Goal: Information Seeking & Learning: Learn about a topic

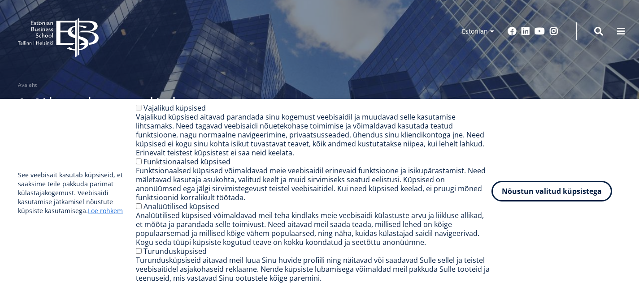
click at [531, 196] on button "Nõustun valitud küpsistega" at bounding box center [551, 191] width 121 height 21
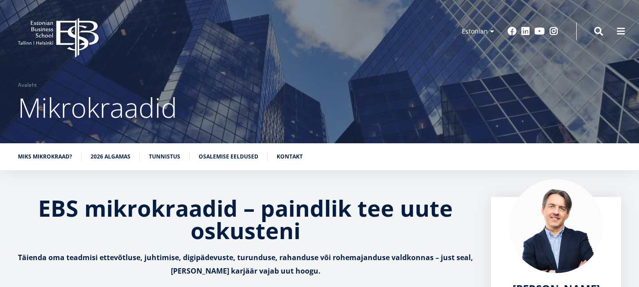
click at [95, 53] on icon "EBS Logo Created with Sketch." at bounding box center [58, 38] width 81 height 40
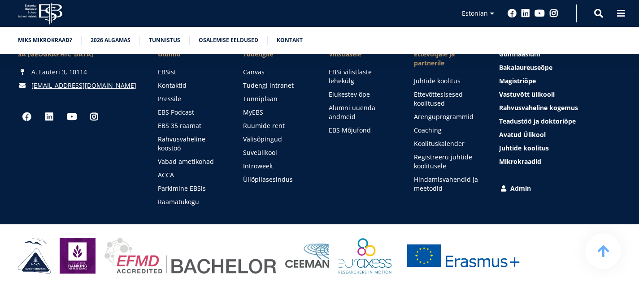
scroll to position [3617, 0]
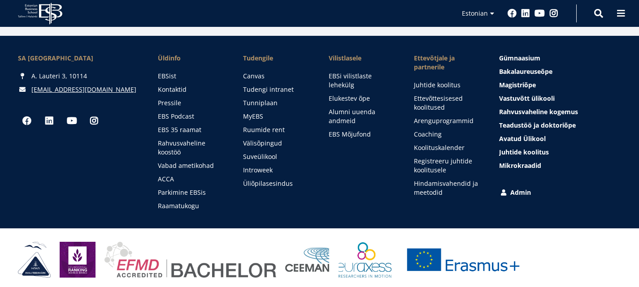
scroll to position [1132, 0]
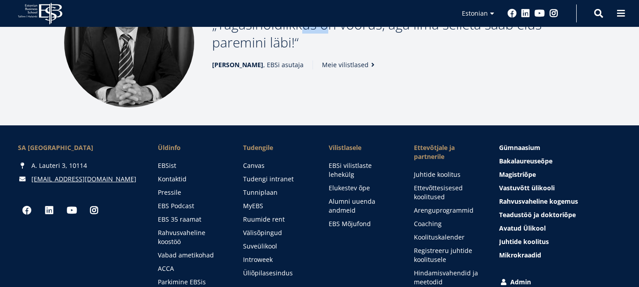
drag, startPoint x: 320, startPoint y: 101, endPoint x: 341, endPoint y: 103, distance: 21.1
click at [341, 52] on p "Tagasihoidlikkus on voorus, aga ilma selleta saab elus paremini läbi!" at bounding box center [393, 34] width 363 height 36
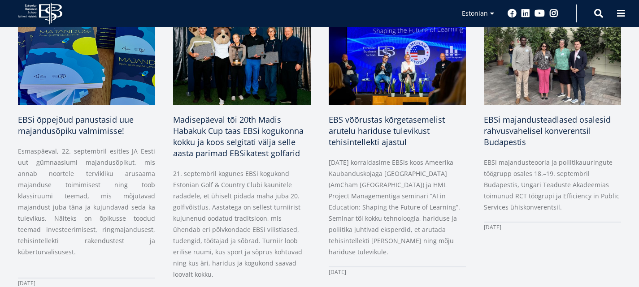
scroll to position [639, 0]
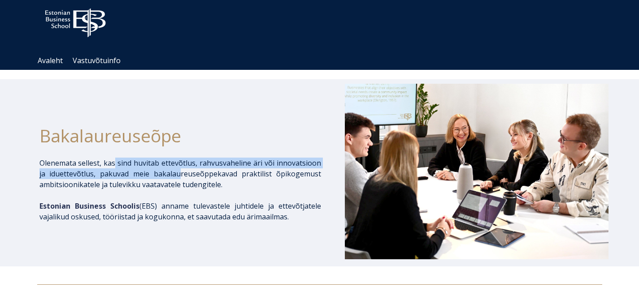
drag, startPoint x: 116, startPoint y: 160, endPoint x: 182, endPoint y: 169, distance: 66.4
click at [181, 169] on p "Olenemata sellest, kas sind huvitab ettevõtlus, rahvusvaheline äri või innovats…" at bounding box center [179, 174] width 281 height 32
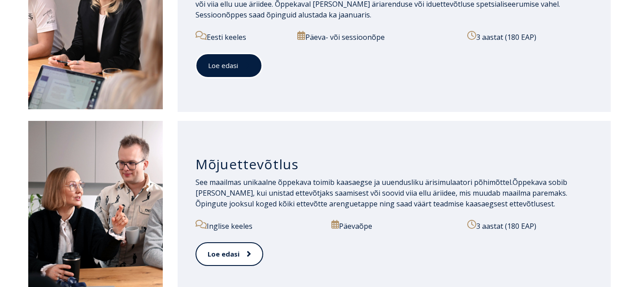
scroll to position [762, 0]
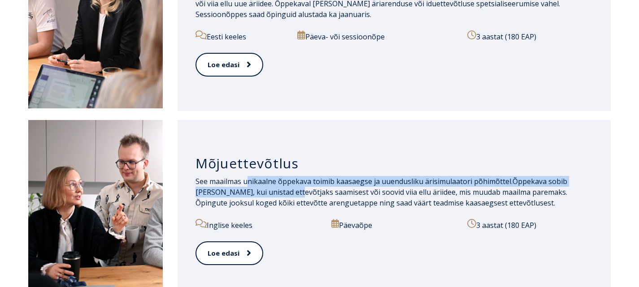
drag, startPoint x: 247, startPoint y: 178, endPoint x: 270, endPoint y: 190, distance: 25.0
click at [270, 190] on p "See maailmas unikaalne õppekava toimib kaasaegse ja uuendusliku ärisimulaatori …" at bounding box center [393, 192] width 397 height 32
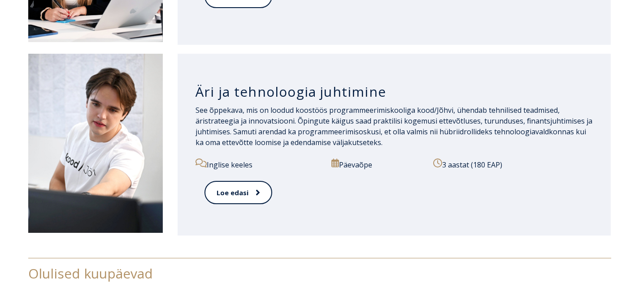
scroll to position [1210, 0]
drag, startPoint x: 251, startPoint y: 130, endPoint x: 271, endPoint y: 130, distance: 19.3
click at [271, 130] on p "See õppekava, mis on loodud koostöös programmeerimiskooliga kood/Jõhvi, ühendab…" at bounding box center [393, 125] width 397 height 43
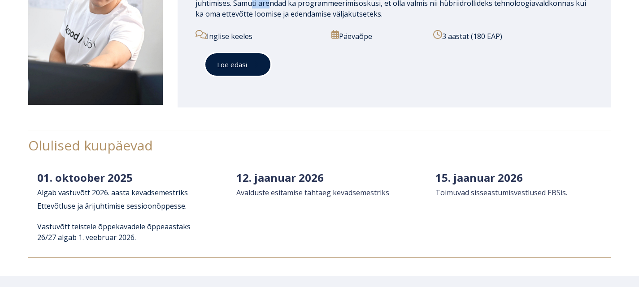
scroll to position [1389, 0]
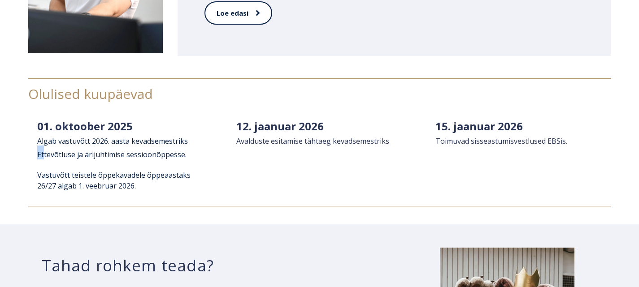
drag, startPoint x: 37, startPoint y: 157, endPoint x: 44, endPoint y: 156, distance: 7.2
click at [44, 156] on span "026. aasta kevadsemestriks Ettevõtluse ja ärijuhtimise sessioonõppesse." at bounding box center [112, 147] width 151 height 23
click at [67, 156] on span "026. aasta kevadsemestriks Ettevõtluse ja ärijuhtimise sessioonõppesse." at bounding box center [112, 147] width 151 height 23
drag, startPoint x: 171, startPoint y: 154, endPoint x: 119, endPoint y: 157, distance: 52.5
click at [119, 157] on span "026. aasta kevadsemestriks Ettevõtluse ja ärijuhtimise sessioonõppesse." at bounding box center [112, 147] width 151 height 23
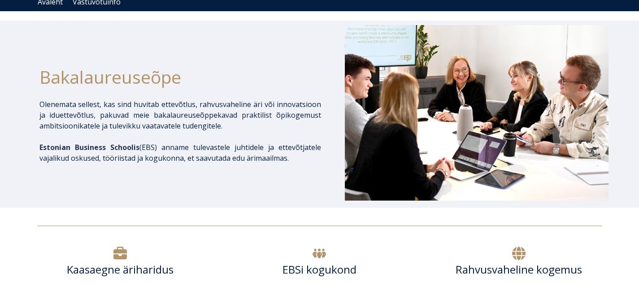
scroll to position [0, 0]
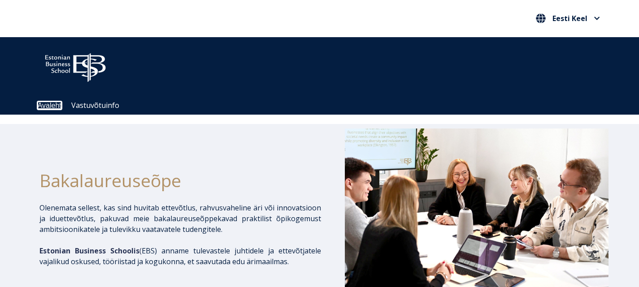
click at [55, 107] on link "Avaleht" at bounding box center [50, 106] width 24 height 8
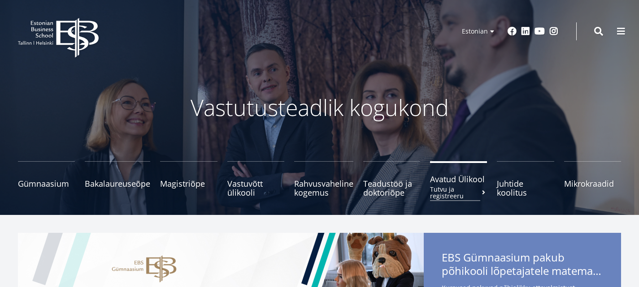
click at [442, 184] on span "Avatud Ülikool Tutvu ja registreeru" at bounding box center [458, 179] width 57 height 9
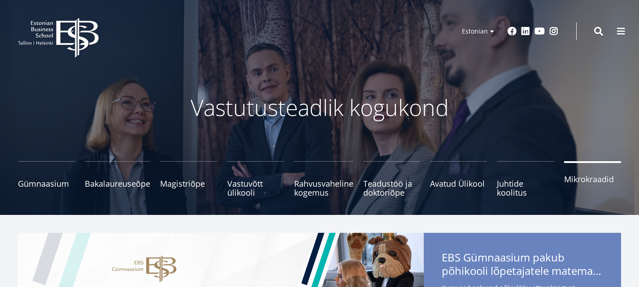
click at [567, 173] on link "Mikrokraadid" at bounding box center [592, 179] width 57 height 36
click at [594, 30] on span at bounding box center [598, 30] width 9 height 9
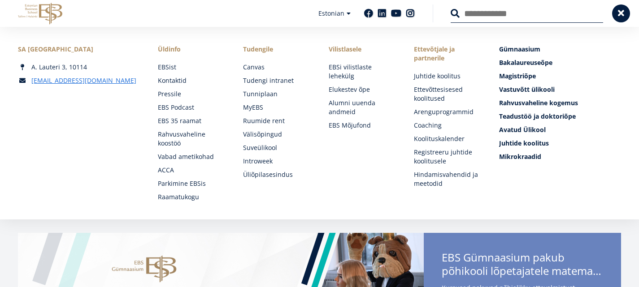
click at [516, 15] on input "Otsing" at bounding box center [526, 13] width 152 height 19
type input "**********"
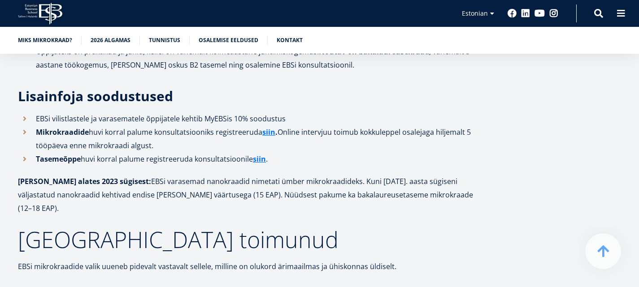
scroll to position [2375, 0]
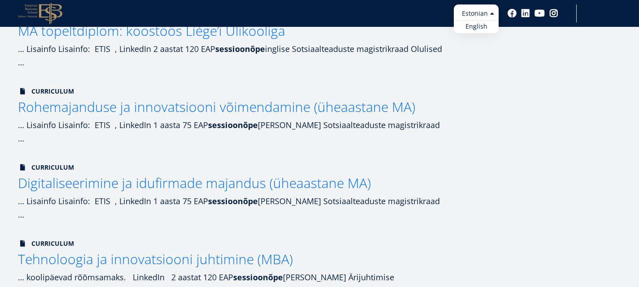
scroll to position [403, 0]
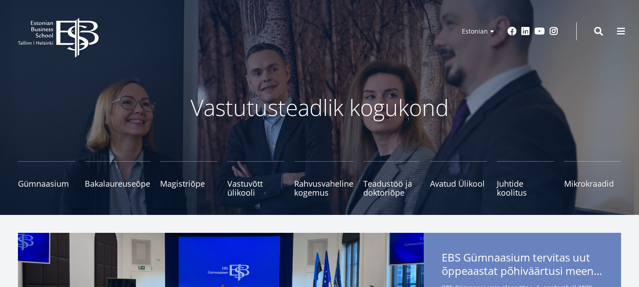
click at [62, 28] on icon "EBS Logo Created with Sketch." at bounding box center [58, 38] width 81 height 40
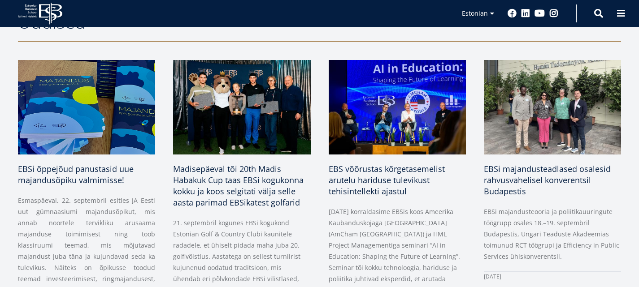
scroll to position [403, 0]
